Goal: Information Seeking & Learning: Learn about a topic

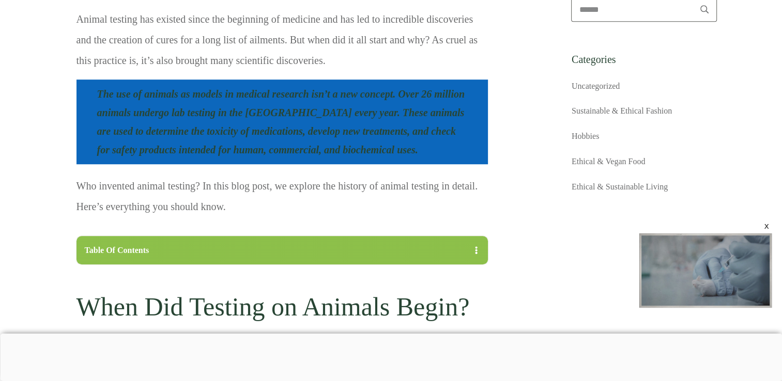
scroll to position [724, 0]
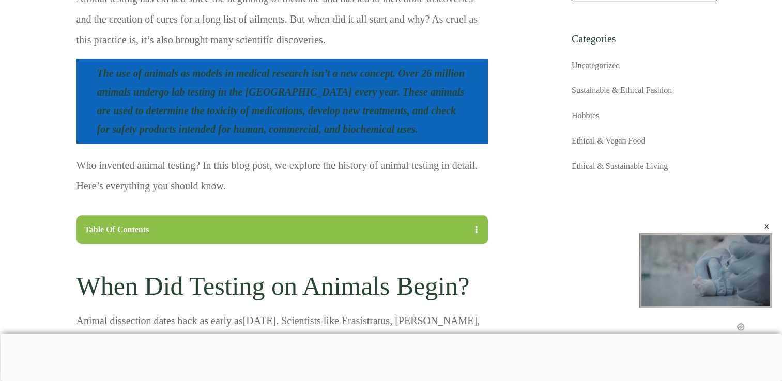
click at [193, 150] on div at bounding box center [391, 334] width 782 height 0
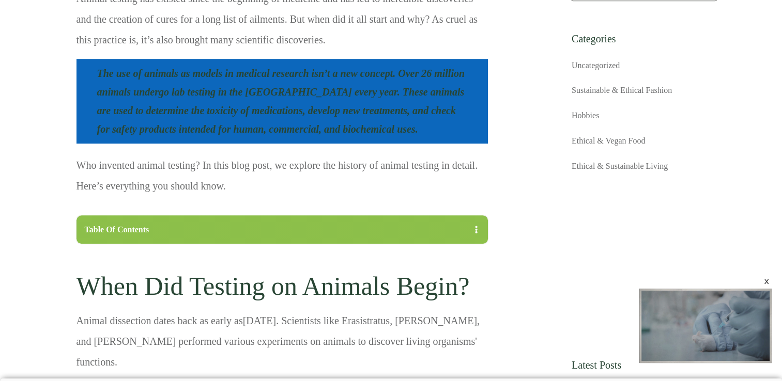
click at [300, 104] on blockquote "The use of animals as models in medical research isn’t a new concept. Over 26 m…" at bounding box center [282, 101] width 411 height 85
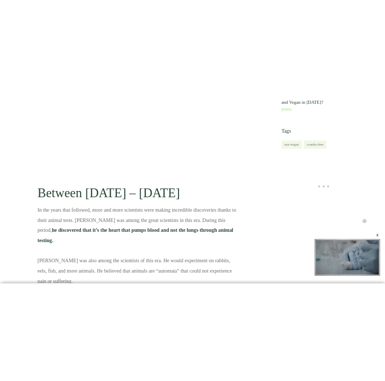
scroll to position [1489, 0]
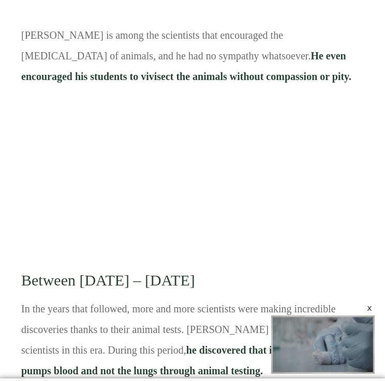
click at [94, 150] on span at bounding box center [209, 174] width 376 height 145
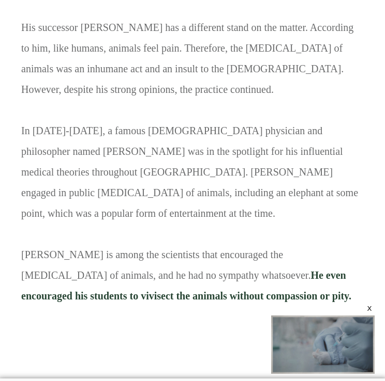
scroll to position [1261, 0]
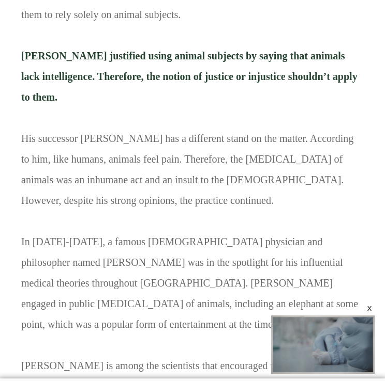
click at [94, 150] on p "Animal dissection dates back as early as [DATE] . Scientists like Erasistratus,…" at bounding box center [192, 142] width 342 height 566
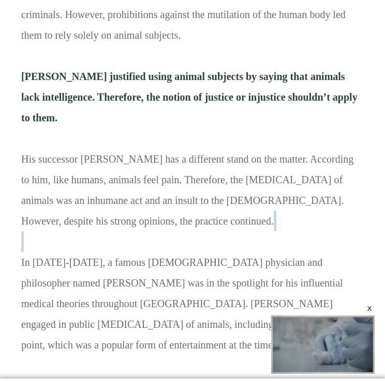
click at [94, 150] on p "Animal dissection dates back as early as [DATE] . Scientists like Erasistratus,…" at bounding box center [192, 163] width 342 height 566
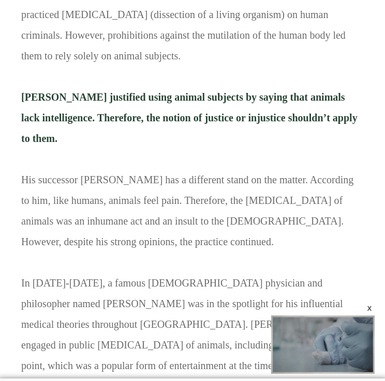
scroll to position [1096, 0]
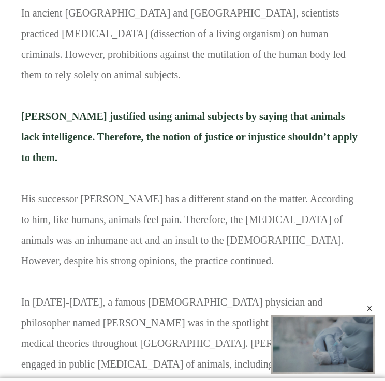
click at [94, 150] on p "Animal dissection dates back as early as [DATE] . Scientists like Erasistratus,…" at bounding box center [192, 203] width 342 height 566
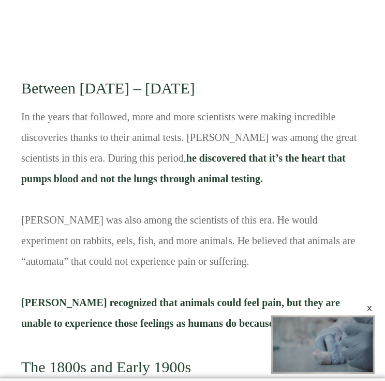
scroll to position [1695, 0]
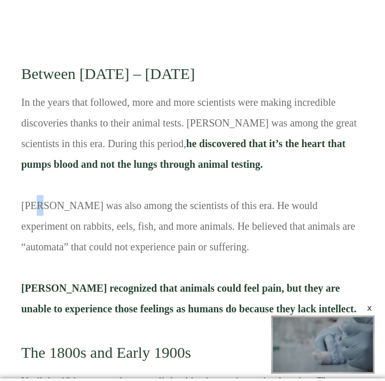
drag, startPoint x: 41, startPoint y: 164, endPoint x: 38, endPoint y: 169, distance: 5.3
click at [38, 150] on p "In the years that followed, more and more scientists were making incredible dis…" at bounding box center [192, 209] width 342 height 235
copy p "é"
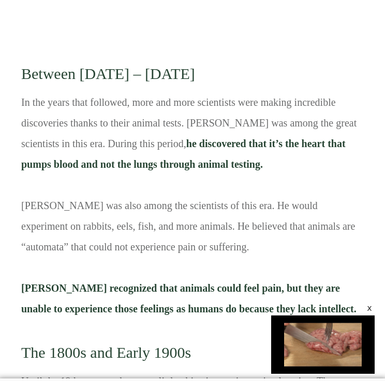
click at [80, 150] on p "In the years that followed, more and more scientists were making incredible dis…" at bounding box center [192, 209] width 342 height 235
